Goal: Task Accomplishment & Management: Use online tool/utility

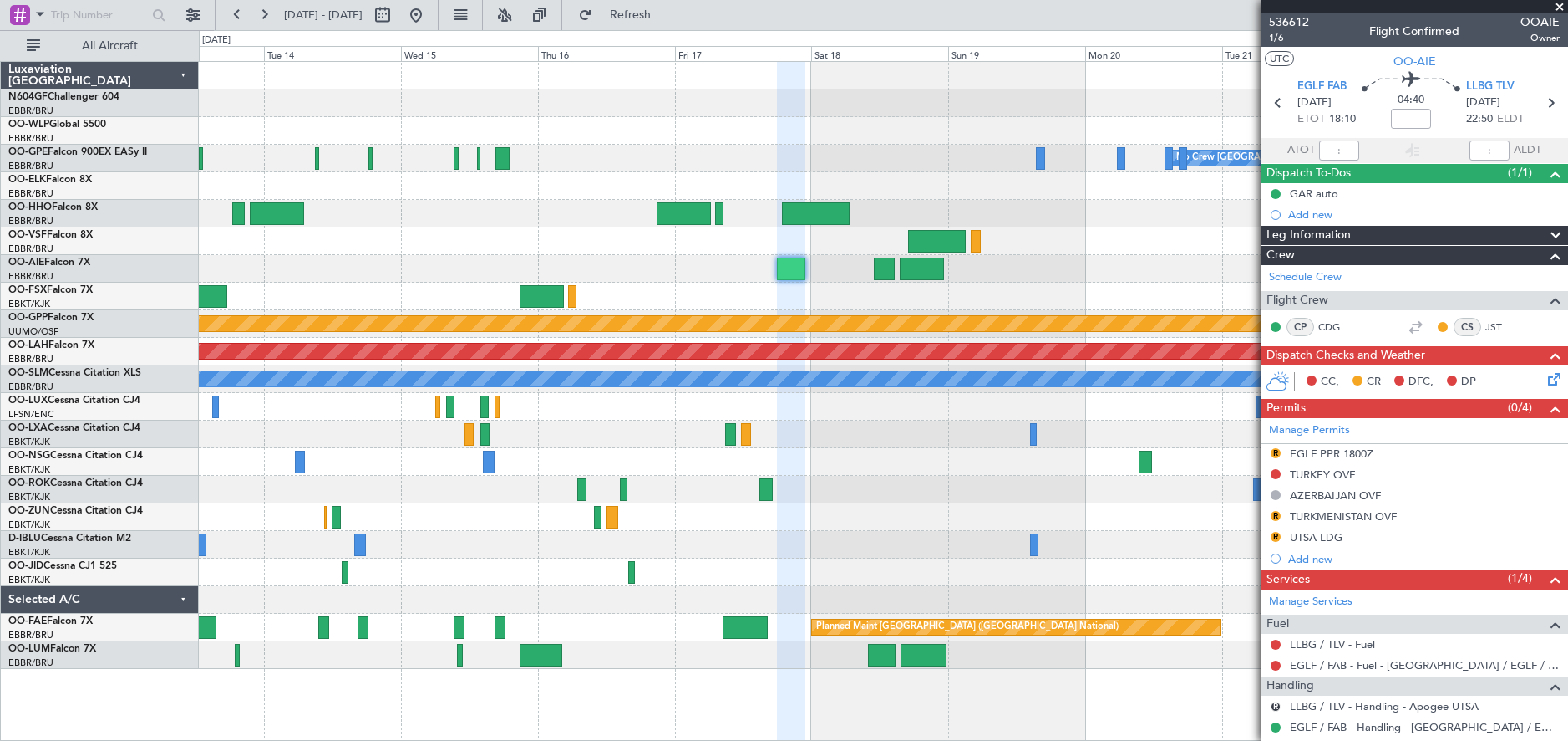
scroll to position [235, 0]
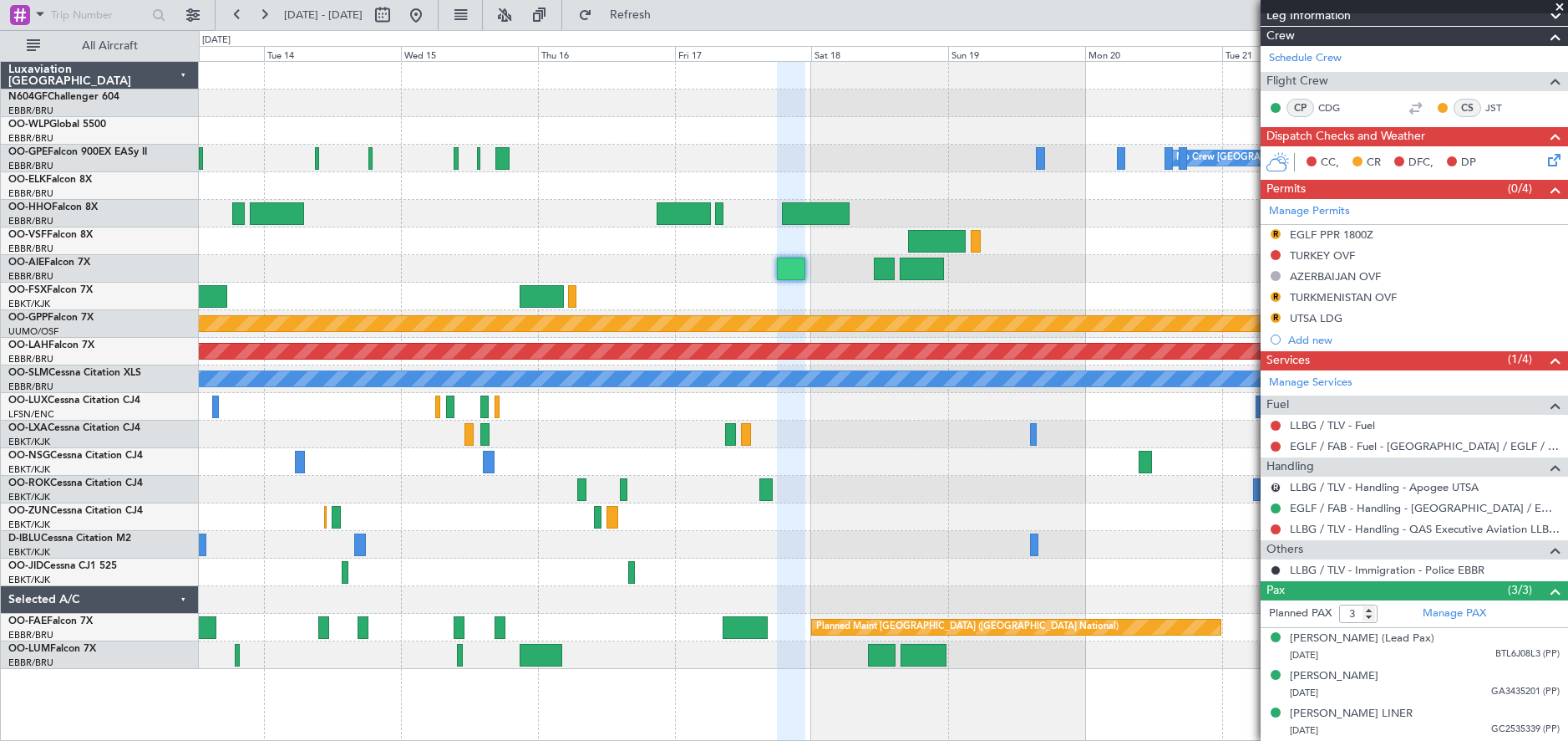
click at [1557, 4] on span at bounding box center [1560, 7] width 16 height 15
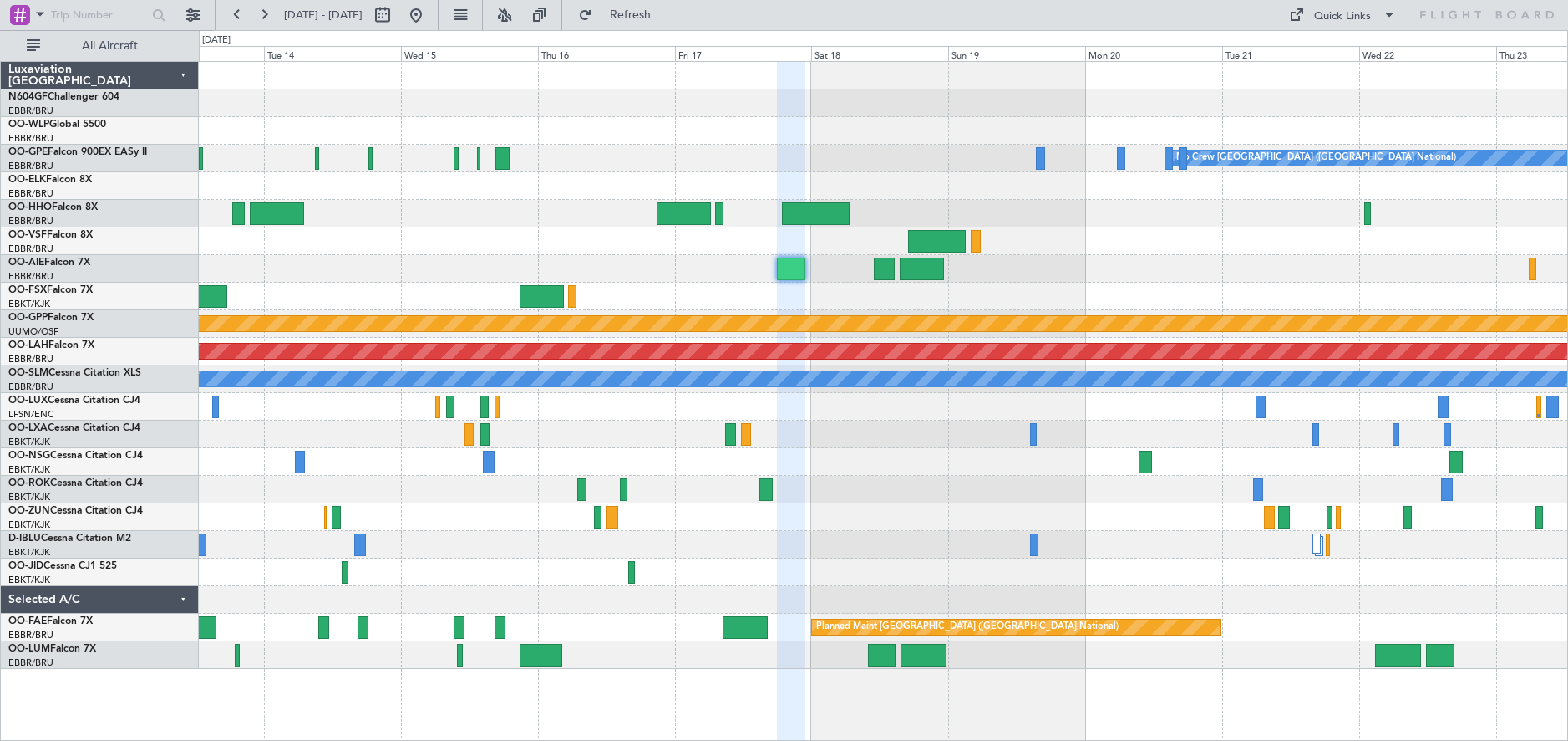
type input "0"
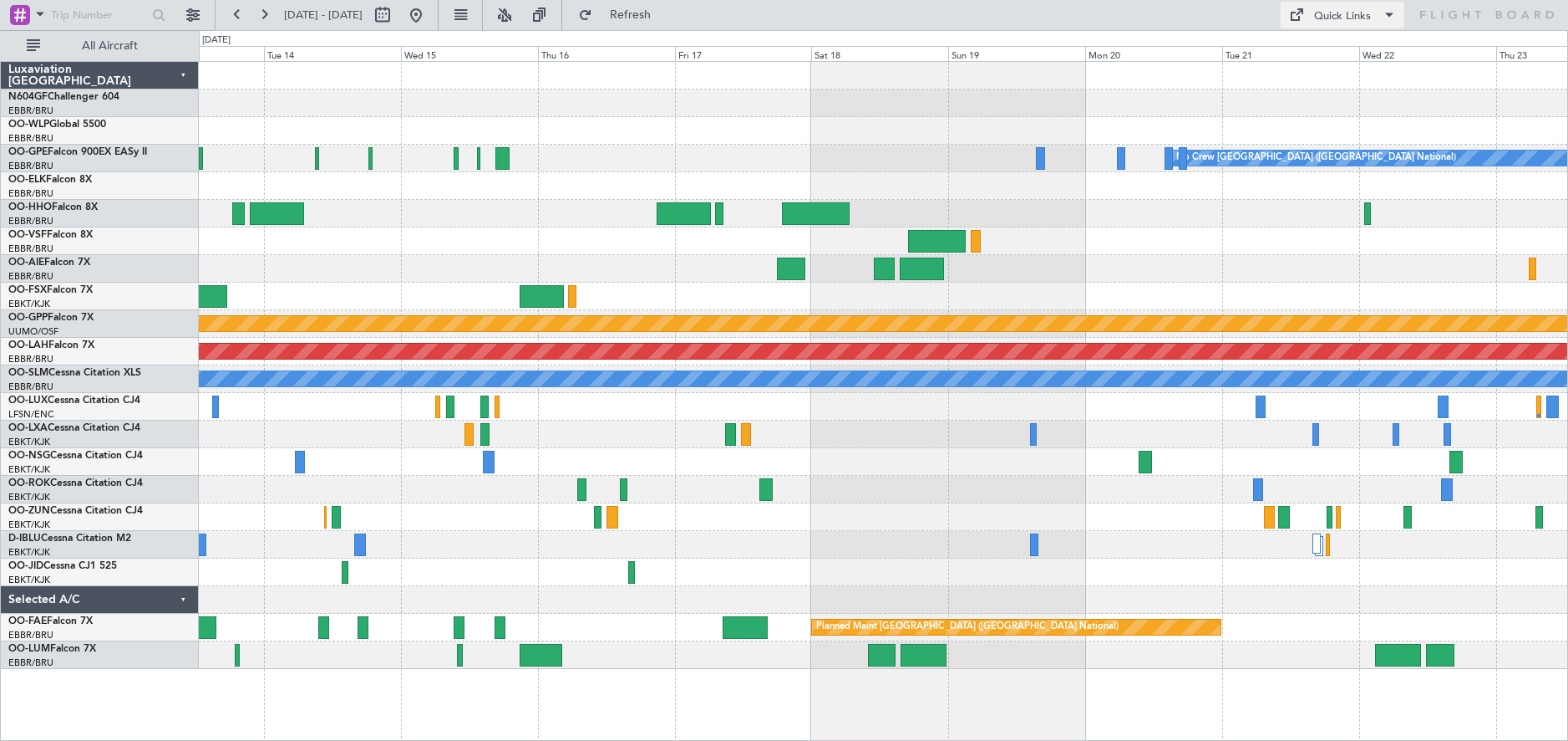
scroll to position [0, 0]
click at [439, 11] on fb-range-datepicker "[DATE] - [DATE]" at bounding box center [326, 14] width 224 height 30
click at [429, 11] on button at bounding box center [416, 15] width 27 height 27
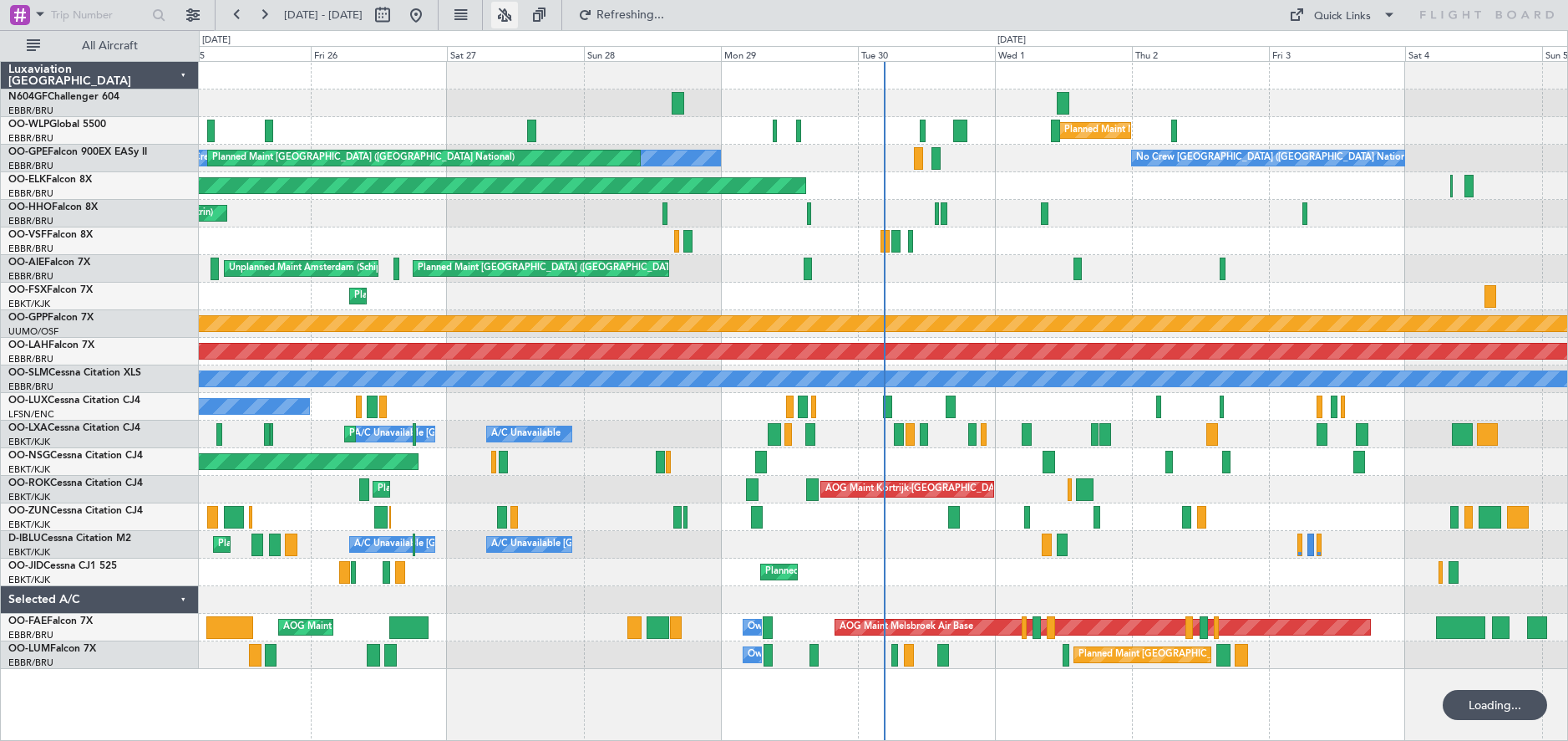
click at [518, 13] on button at bounding box center [505, 15] width 27 height 27
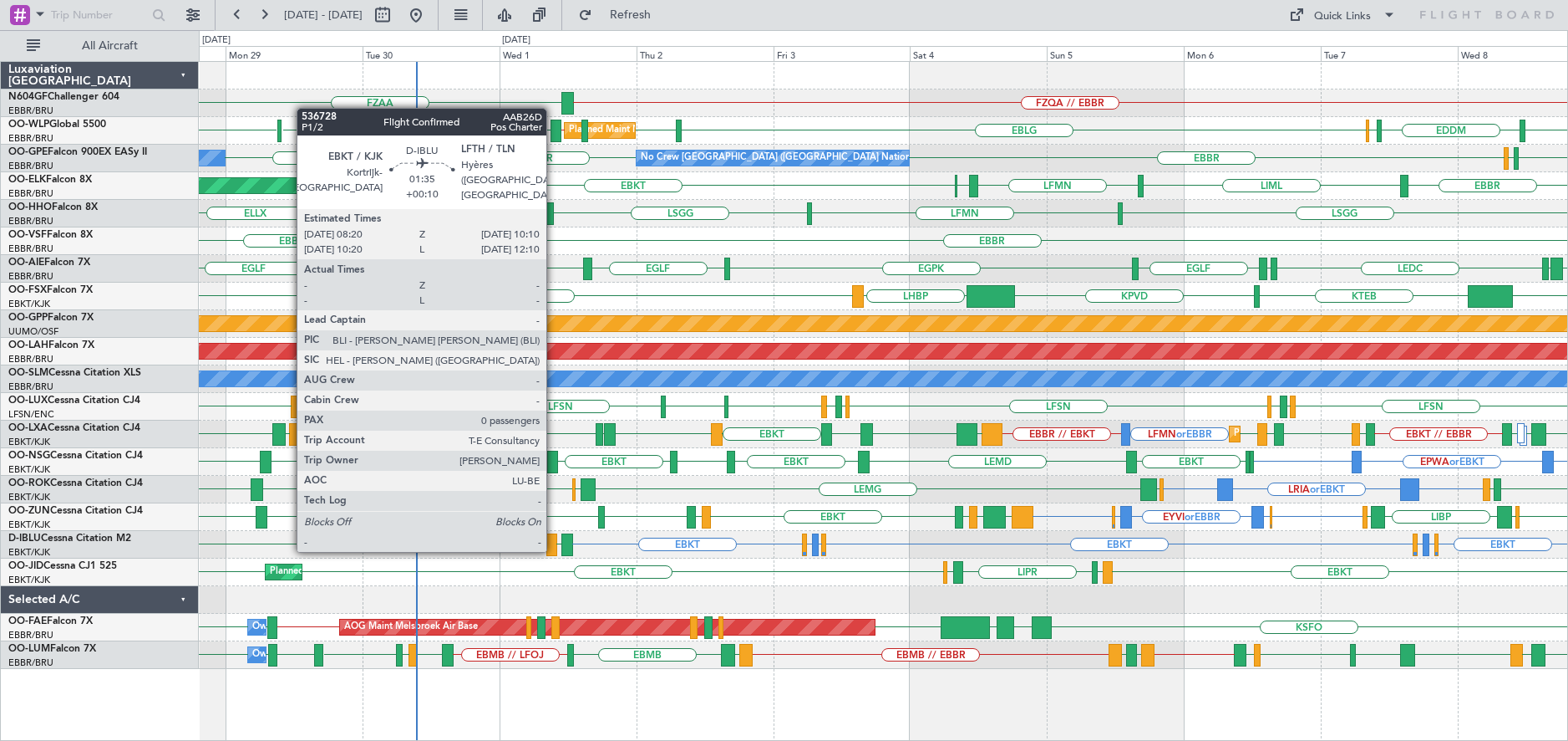
click at [554, 548] on div at bounding box center [552, 544] width 11 height 23
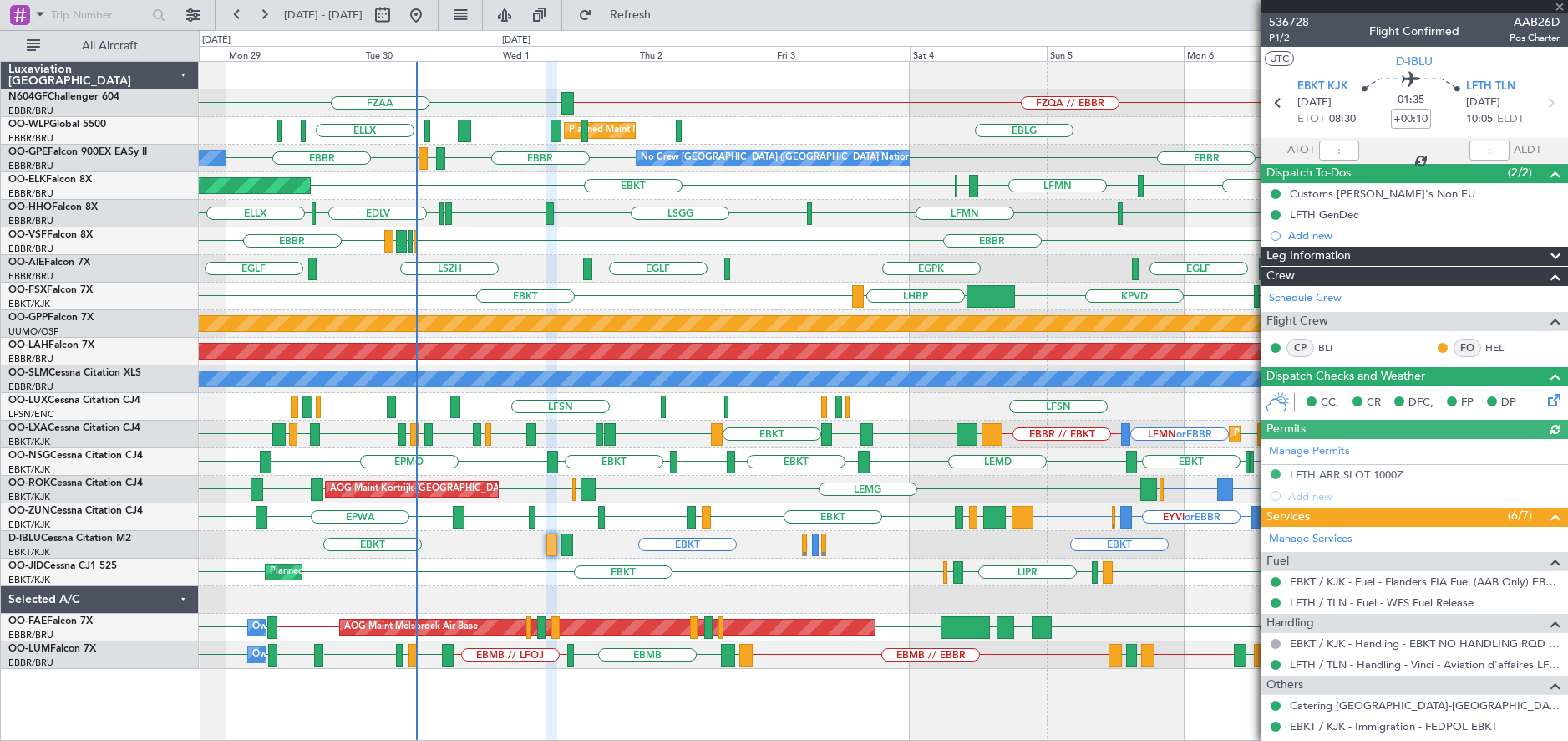
click at [1560, 5] on div at bounding box center [1415, 6] width 308 height 14
click at [1560, 4] on span at bounding box center [1560, 7] width 16 height 15
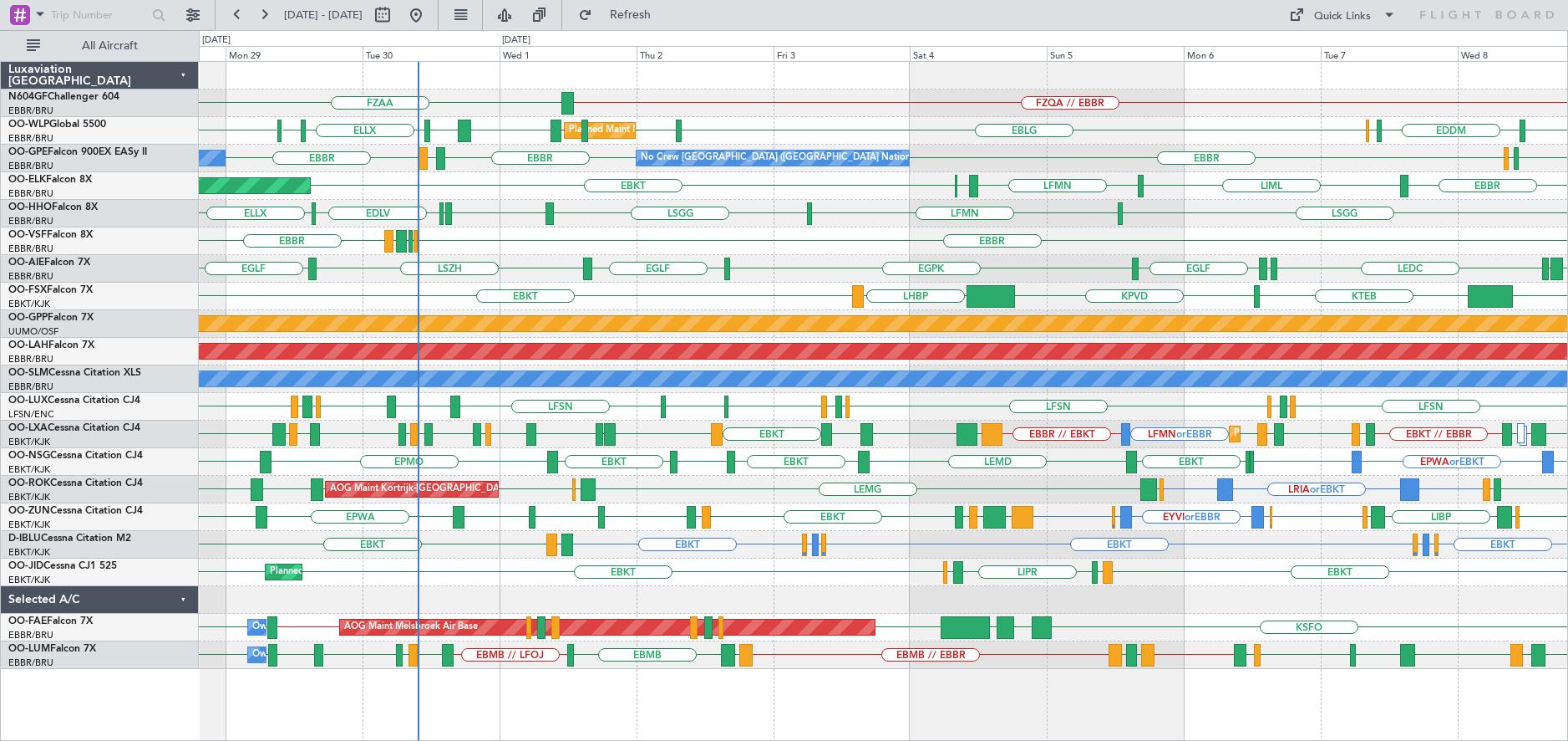
click at [1558, 41] on div "0 0 Sun 28 Mon 29 Tue 30 Wed 1 Thu 2 Oct 2025 Fri 3 Sat 4 Sun 5 Mon 6 Tue 7 Wed…" at bounding box center [884, 45] width 1368 height 30
